Goal: Find specific page/section: Find specific page/section

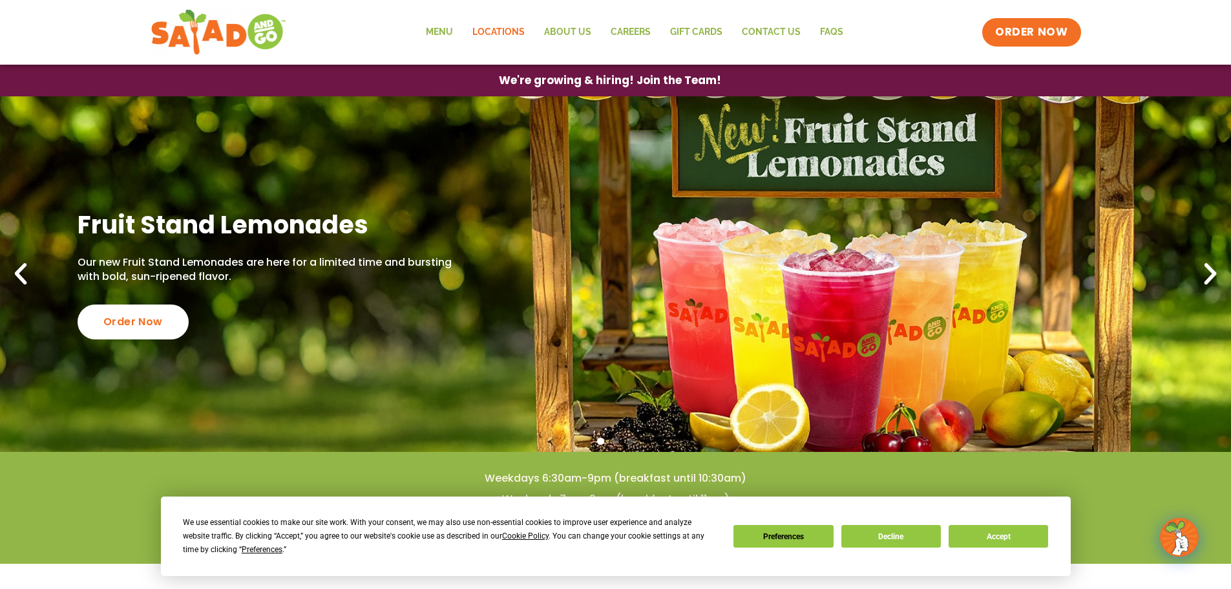
click at [494, 35] on link "Locations" at bounding box center [499, 32] width 72 height 30
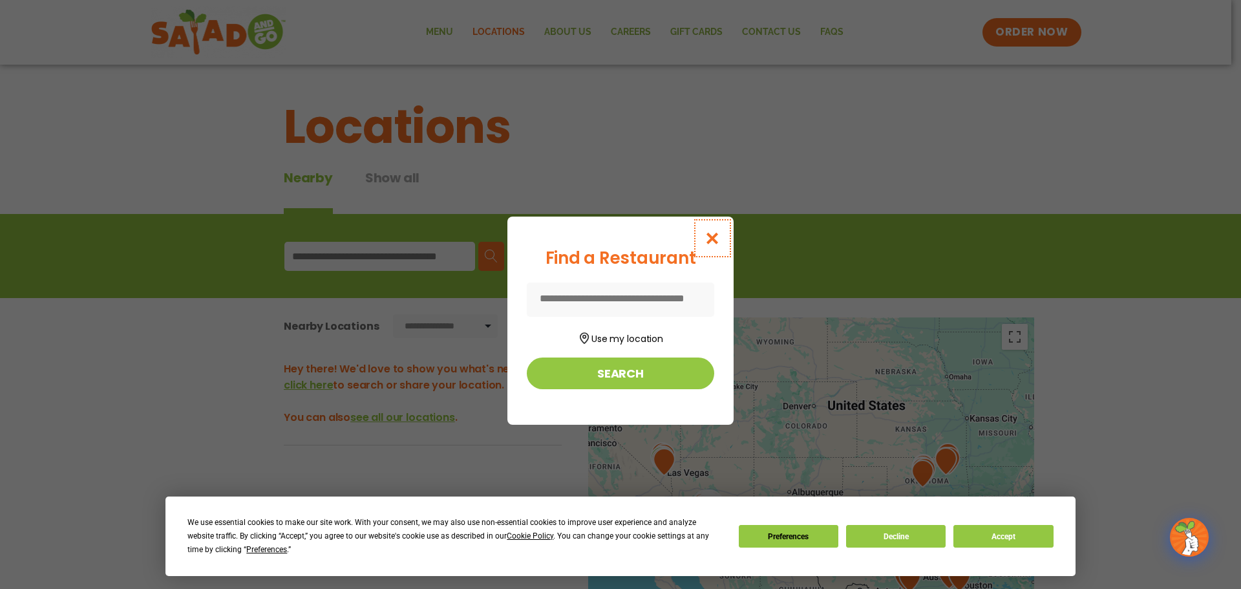
click at [711, 238] on icon "Close modal" at bounding box center [712, 238] width 16 height 14
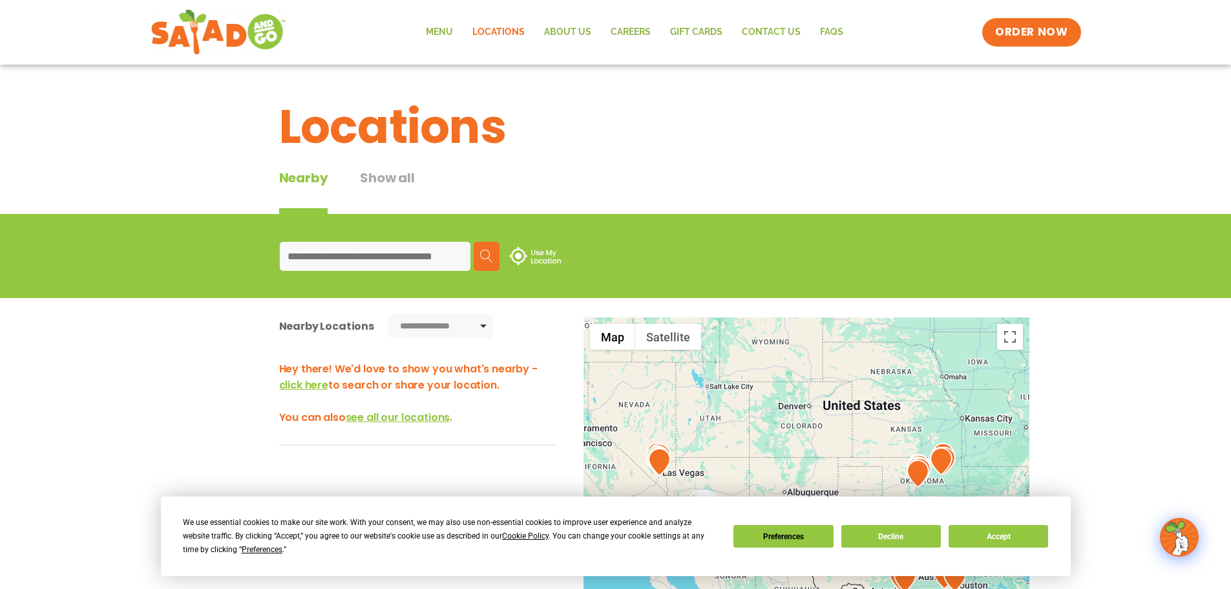
click at [464, 257] on input at bounding box center [375, 256] width 191 height 29
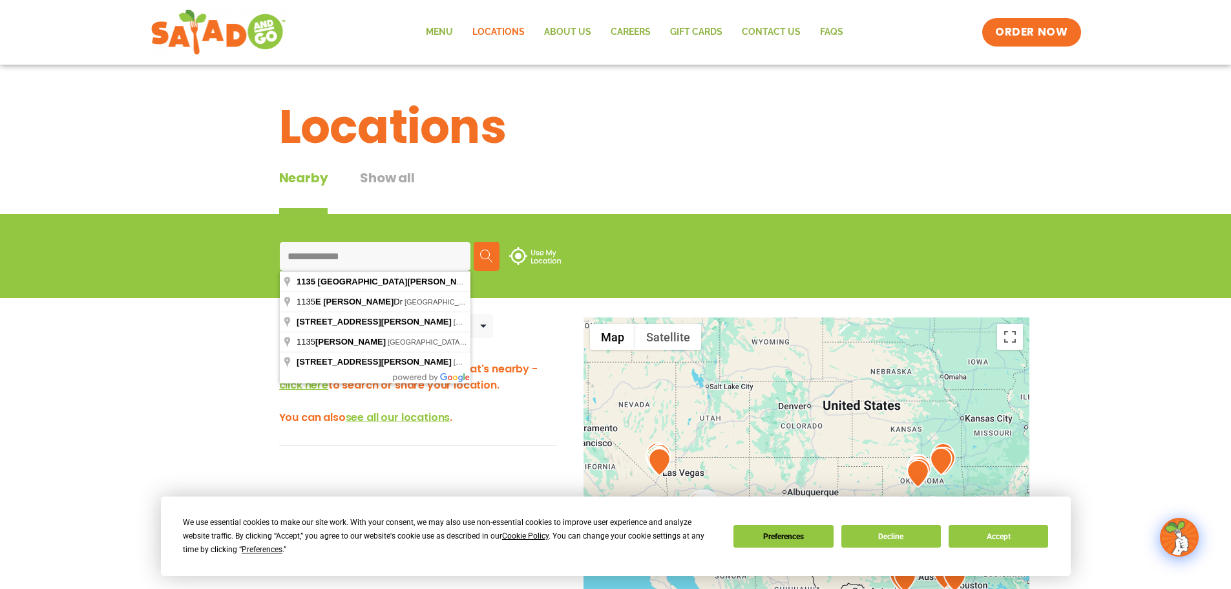
type input "**********"
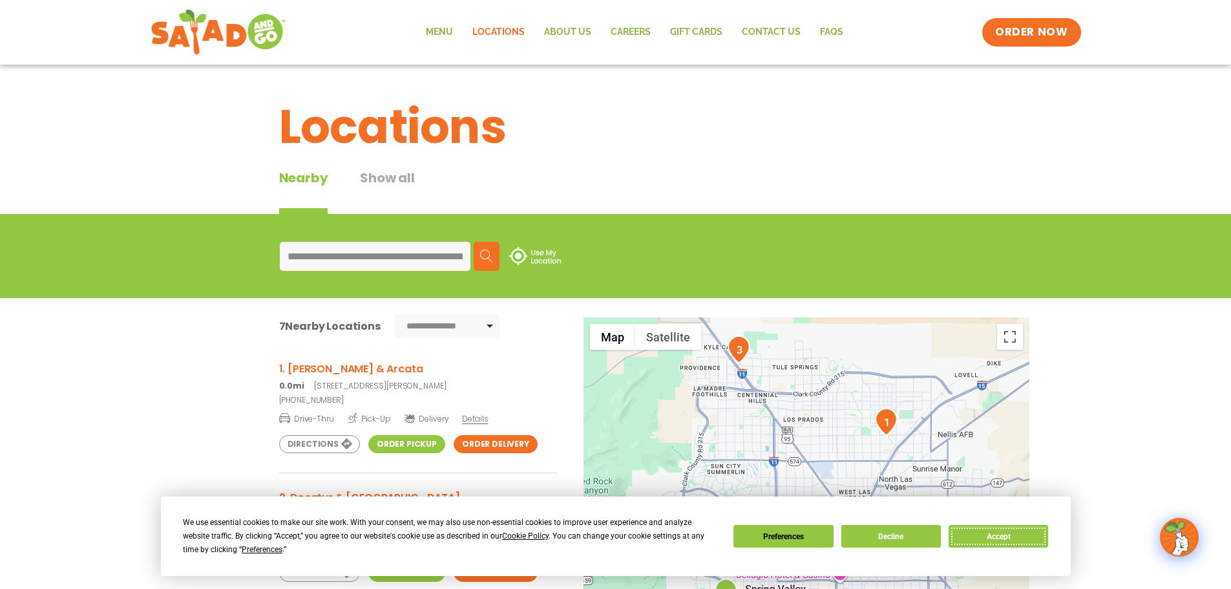
click at [991, 536] on button "Accept" at bounding box center [999, 536] width 100 height 23
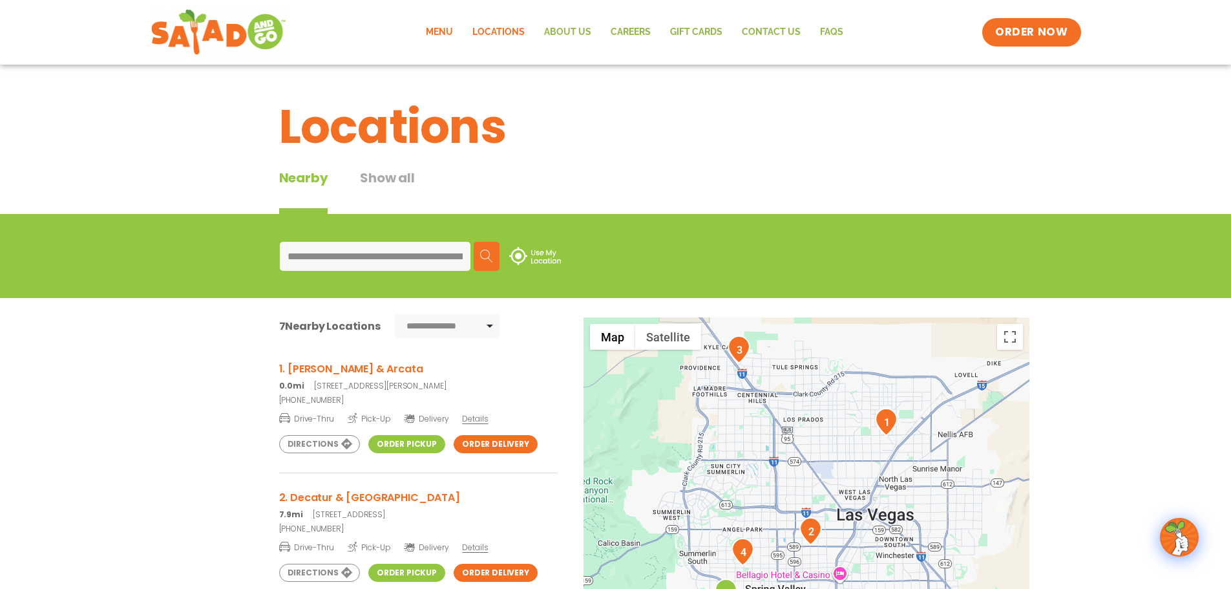
click at [445, 31] on link "Menu" at bounding box center [439, 32] width 47 height 30
